Goal: Transaction & Acquisition: Book appointment/travel/reservation

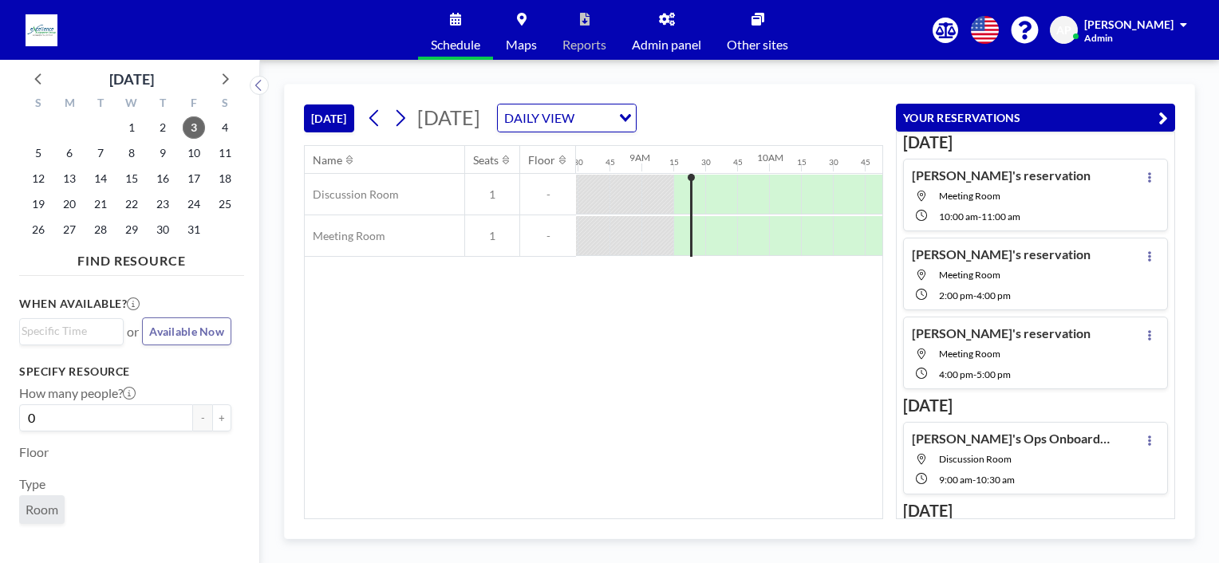
scroll to position [0, 1085]
click at [63, 156] on span "6" at bounding box center [69, 153] width 22 height 22
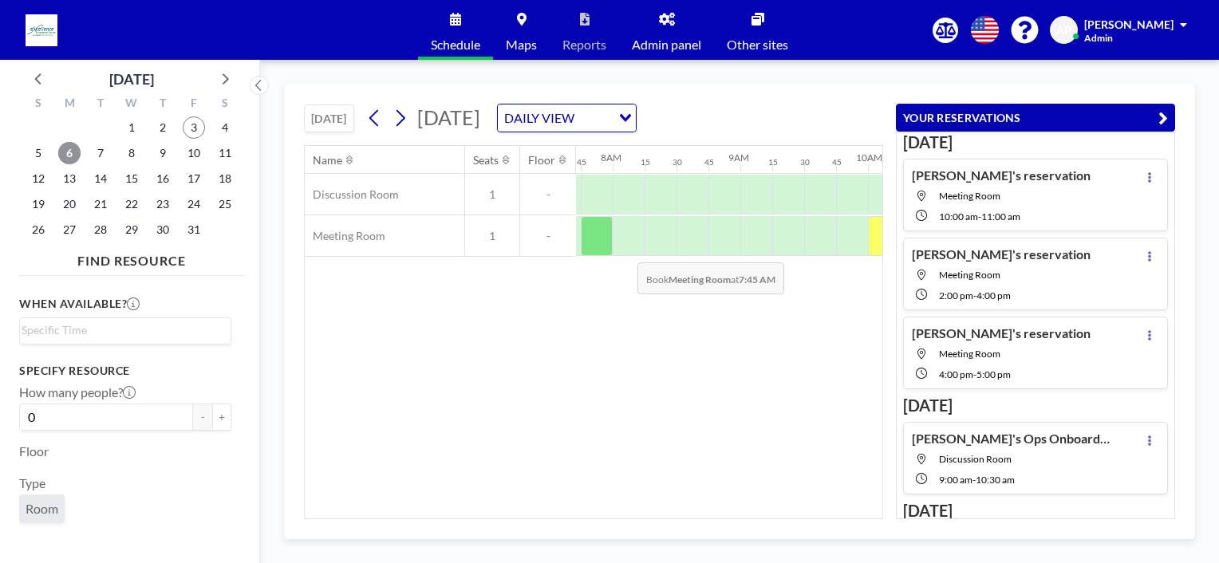
scroll to position [0, 989]
click at [670, 240] on div at bounding box center [656, 236] width 32 height 40
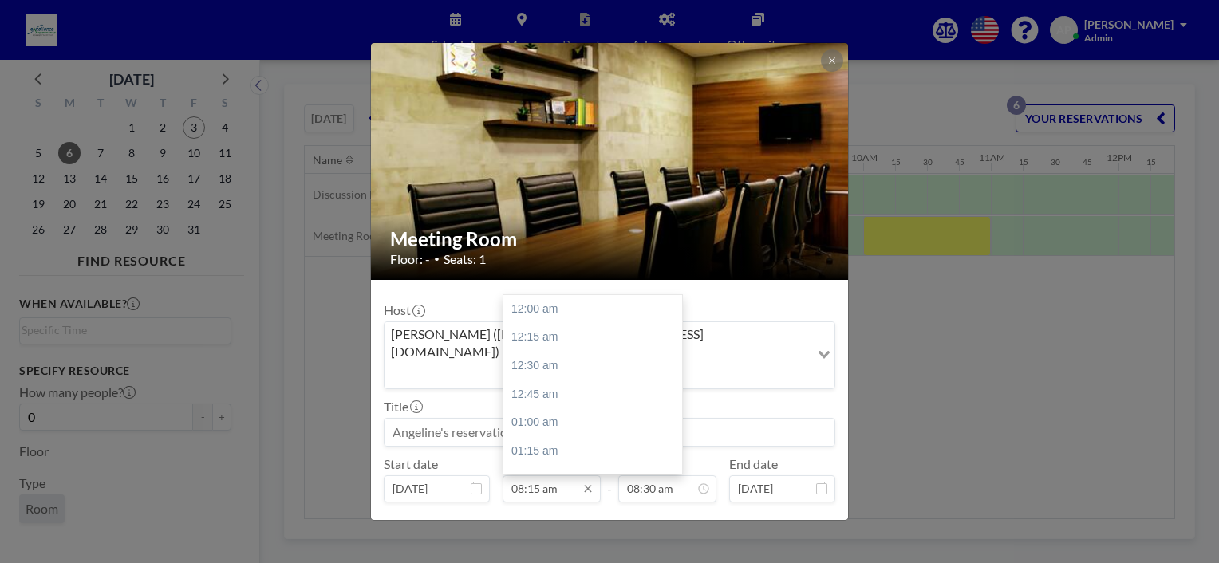
scroll to position [937, 0]
click at [534, 475] on input "08:15 am" at bounding box center [552, 488] width 98 height 27
click at [547, 447] on div "11:00 am" at bounding box center [596, 461] width 187 height 29
type input "11:00 am"
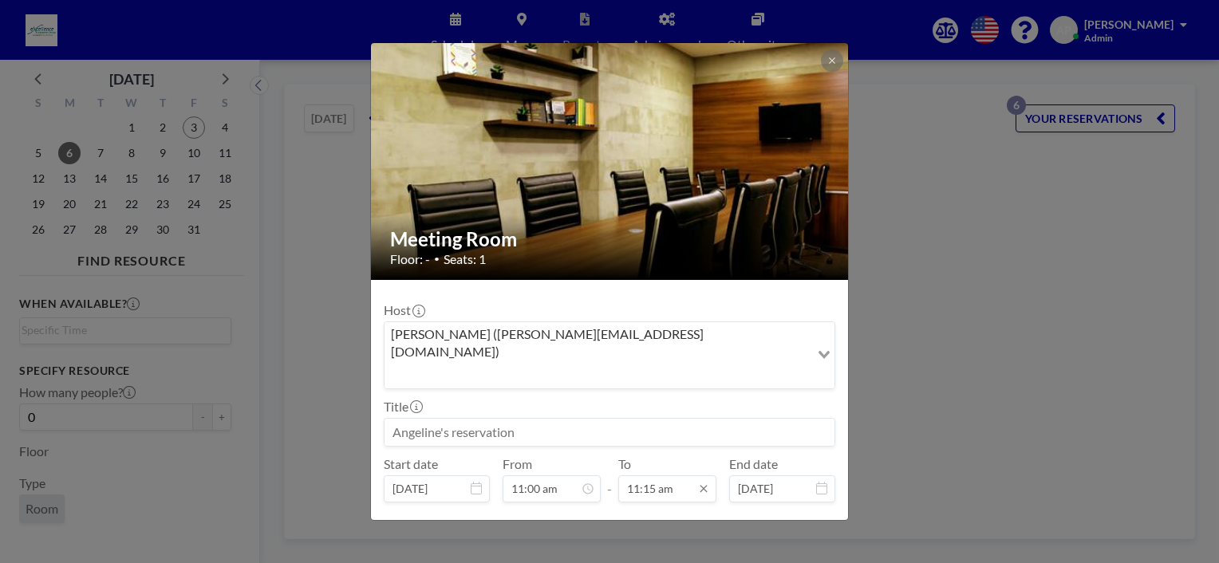
scroll to position [1249, 0]
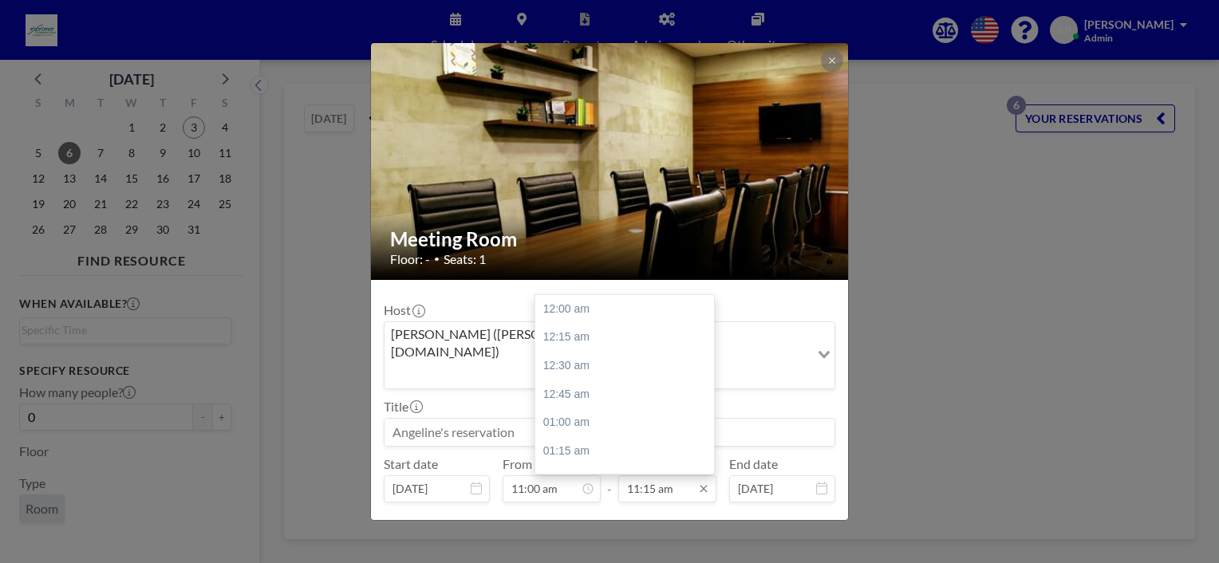
click at [621, 475] on input "11:15 am" at bounding box center [667, 488] width 98 height 27
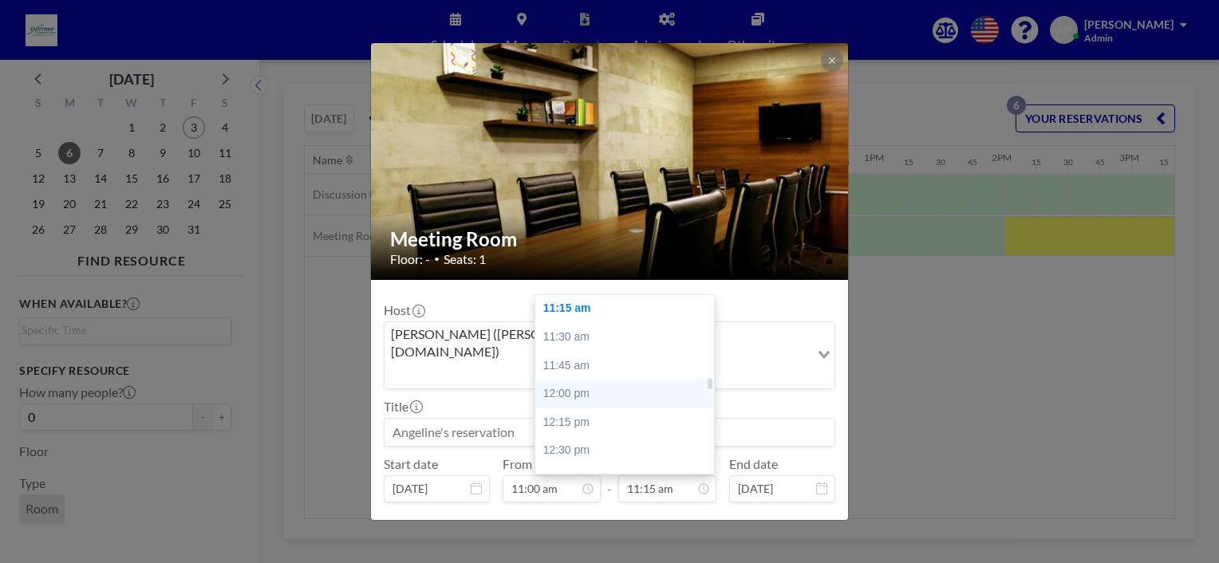
scroll to position [0, 1372]
click at [565, 380] on div "12:00 pm" at bounding box center [628, 394] width 187 height 29
type input "12:00 pm"
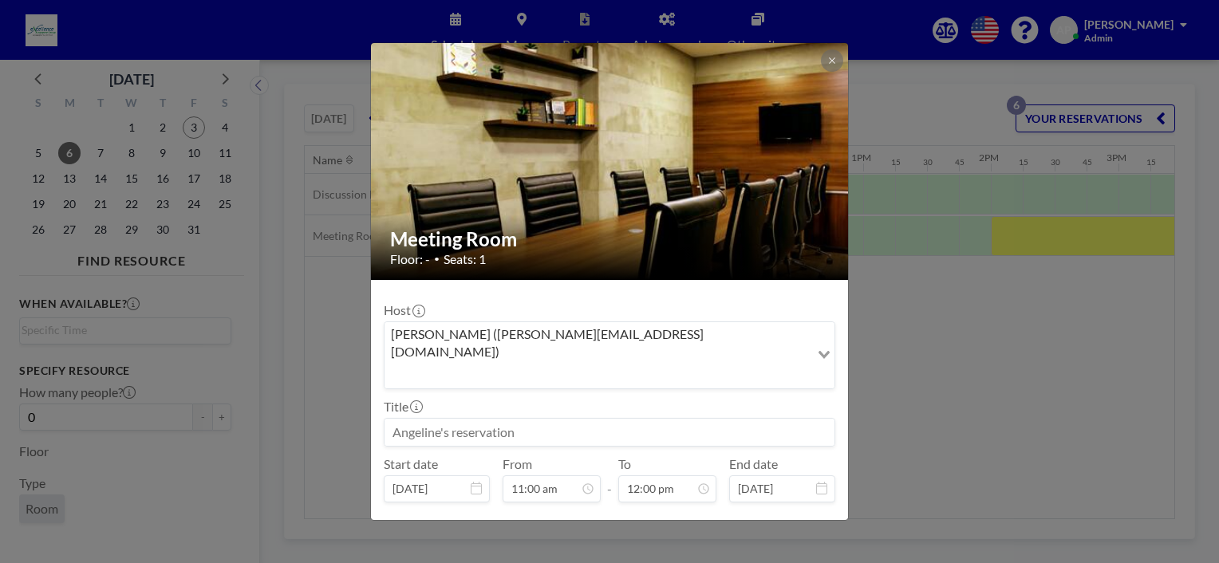
scroll to position [31, 0]
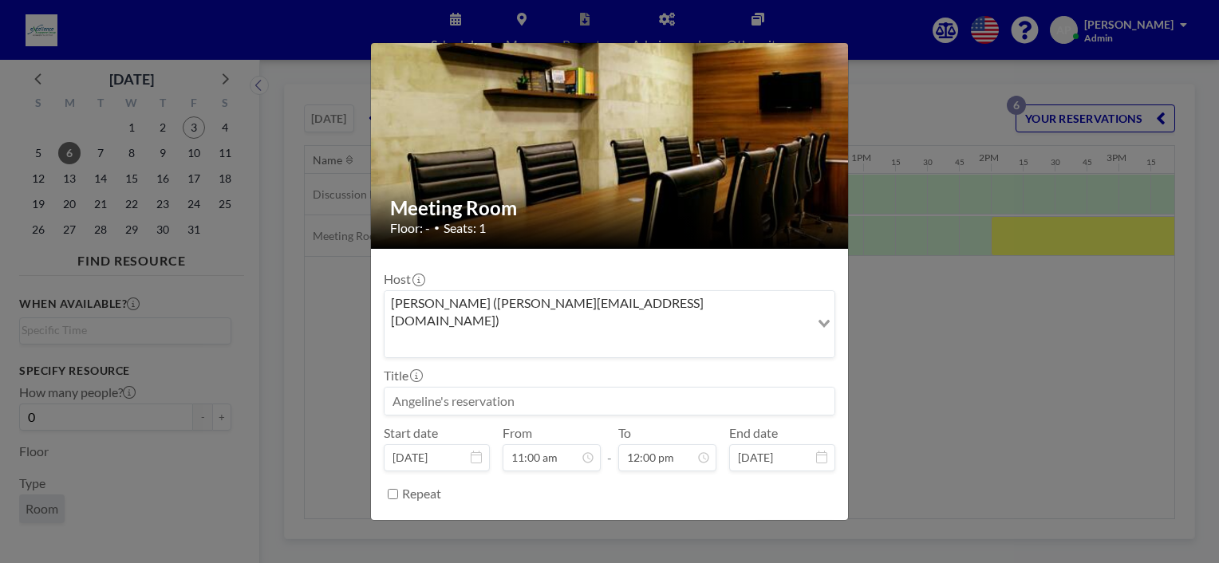
click at [778, 520] on button "BOOK NOW" at bounding box center [795, 534] width 81 height 28
